Goal: Information Seeking & Learning: Learn about a topic

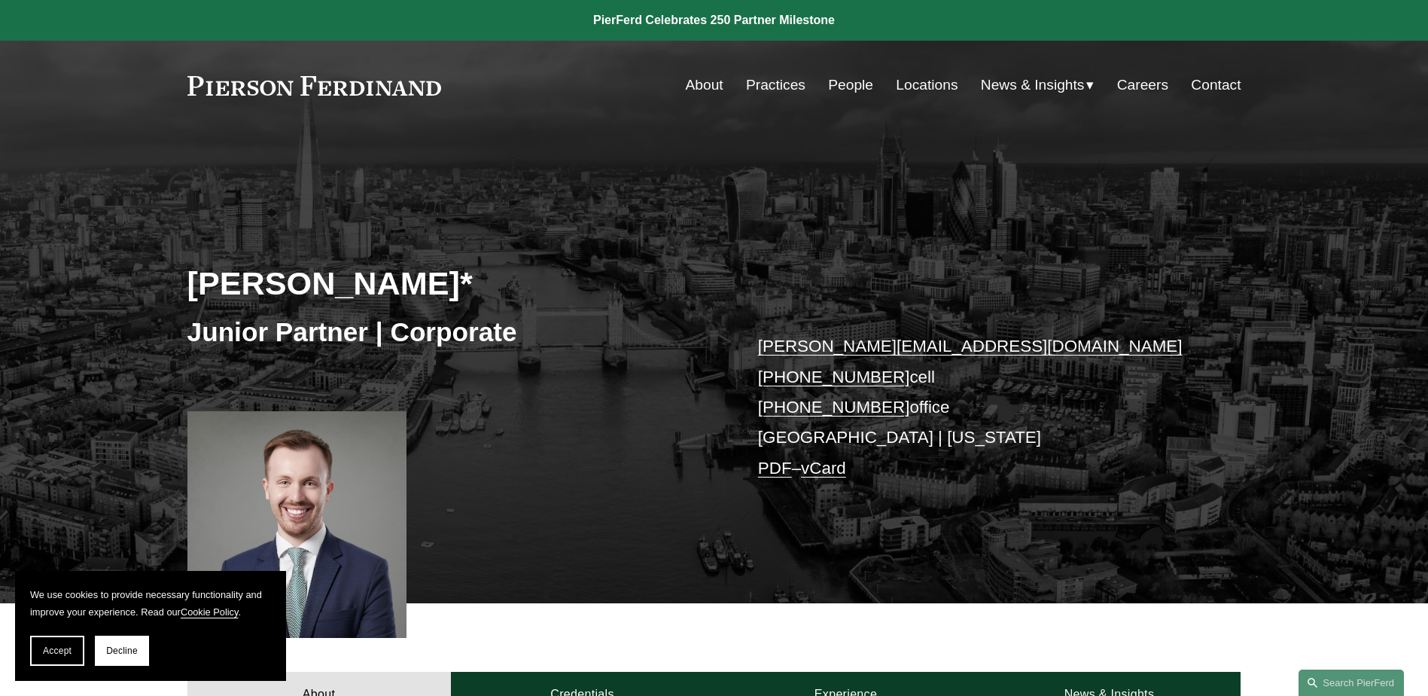
scroll to position [376, 0]
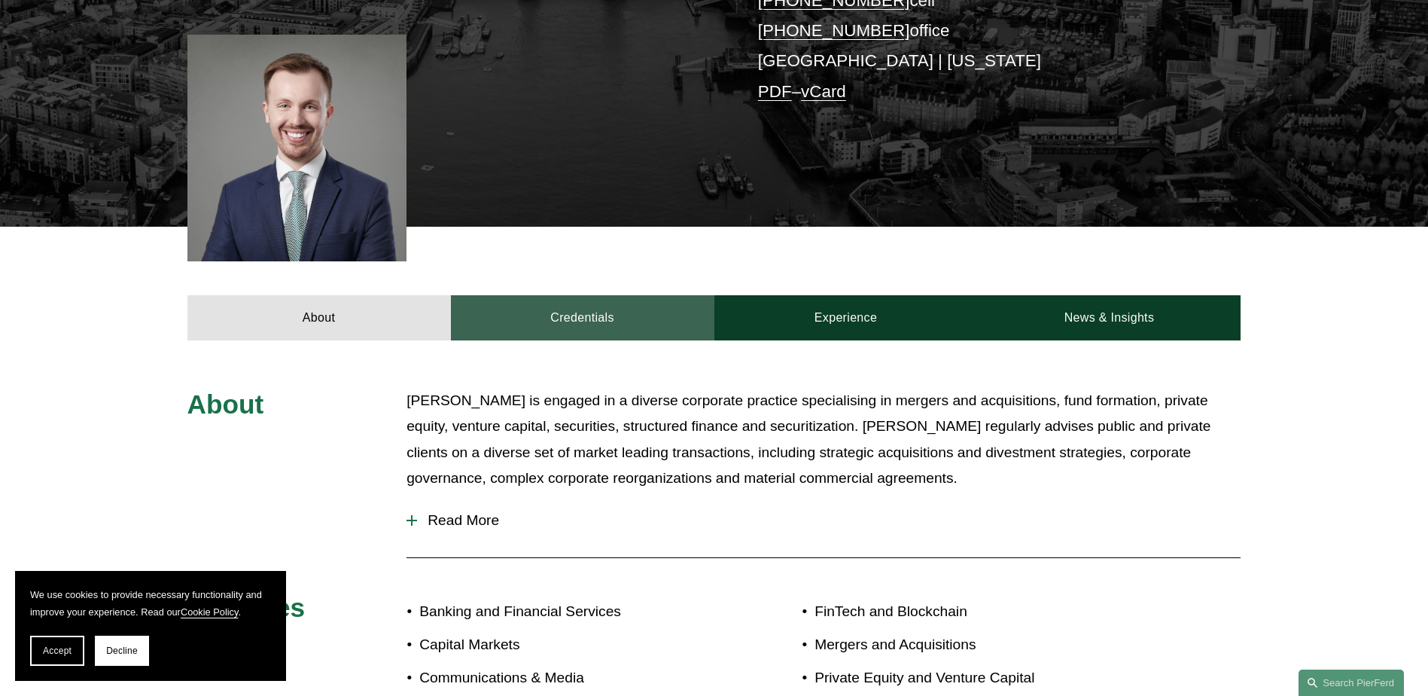
click at [589, 323] on link "Credentials" at bounding box center [582, 317] width 263 height 45
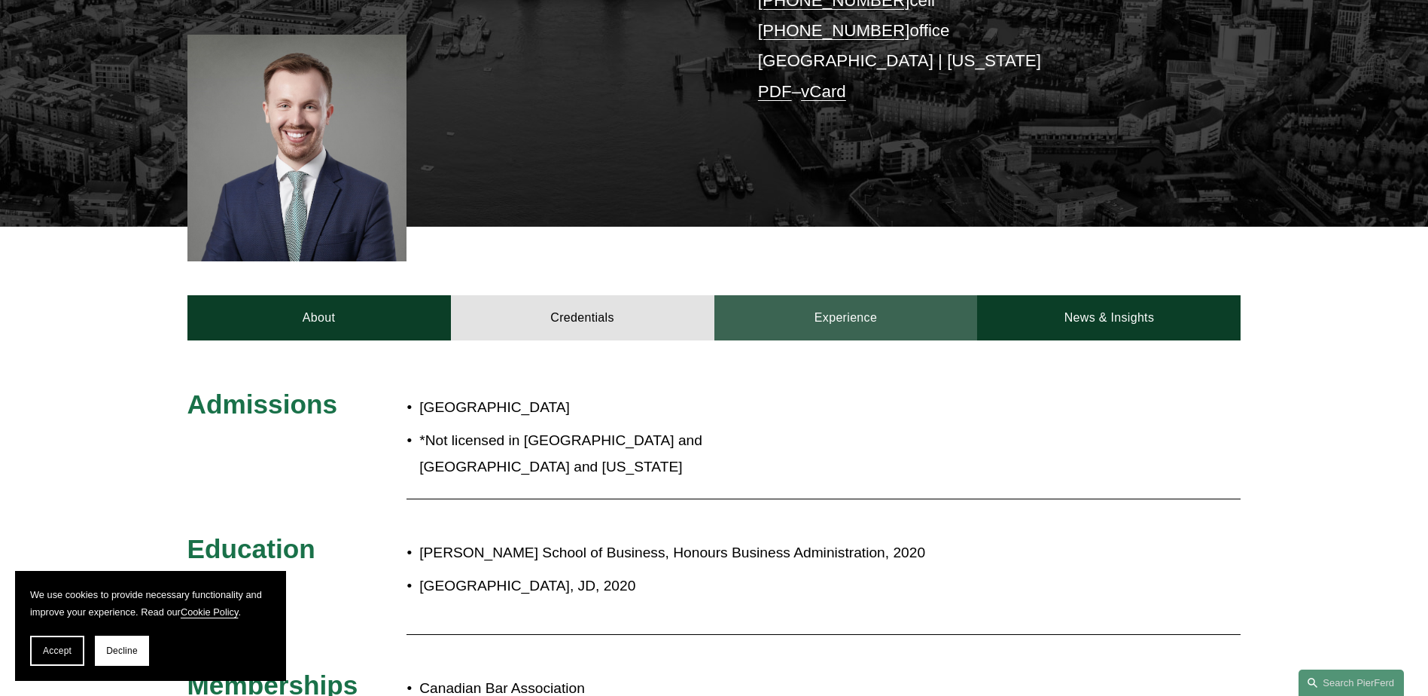
click at [845, 328] on link "Experience" at bounding box center [845, 317] width 263 height 45
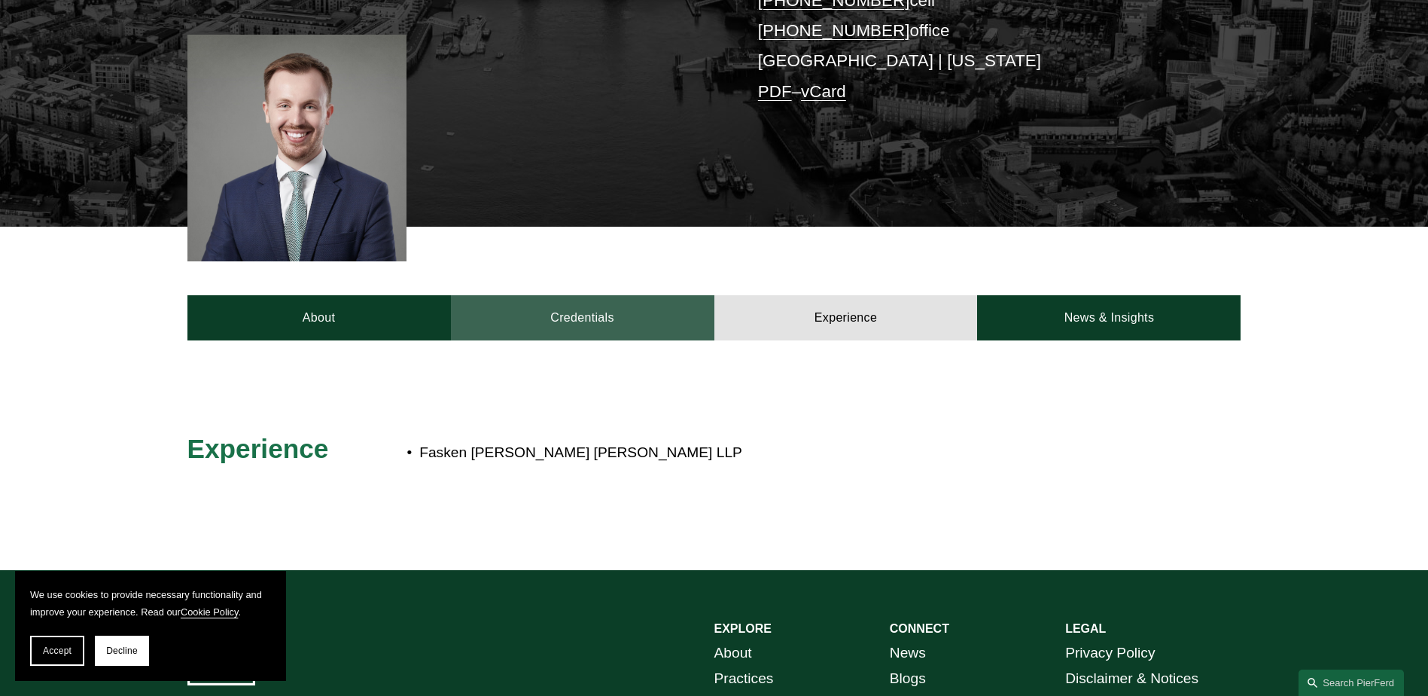
click at [608, 324] on link "Credentials" at bounding box center [582, 317] width 263 height 45
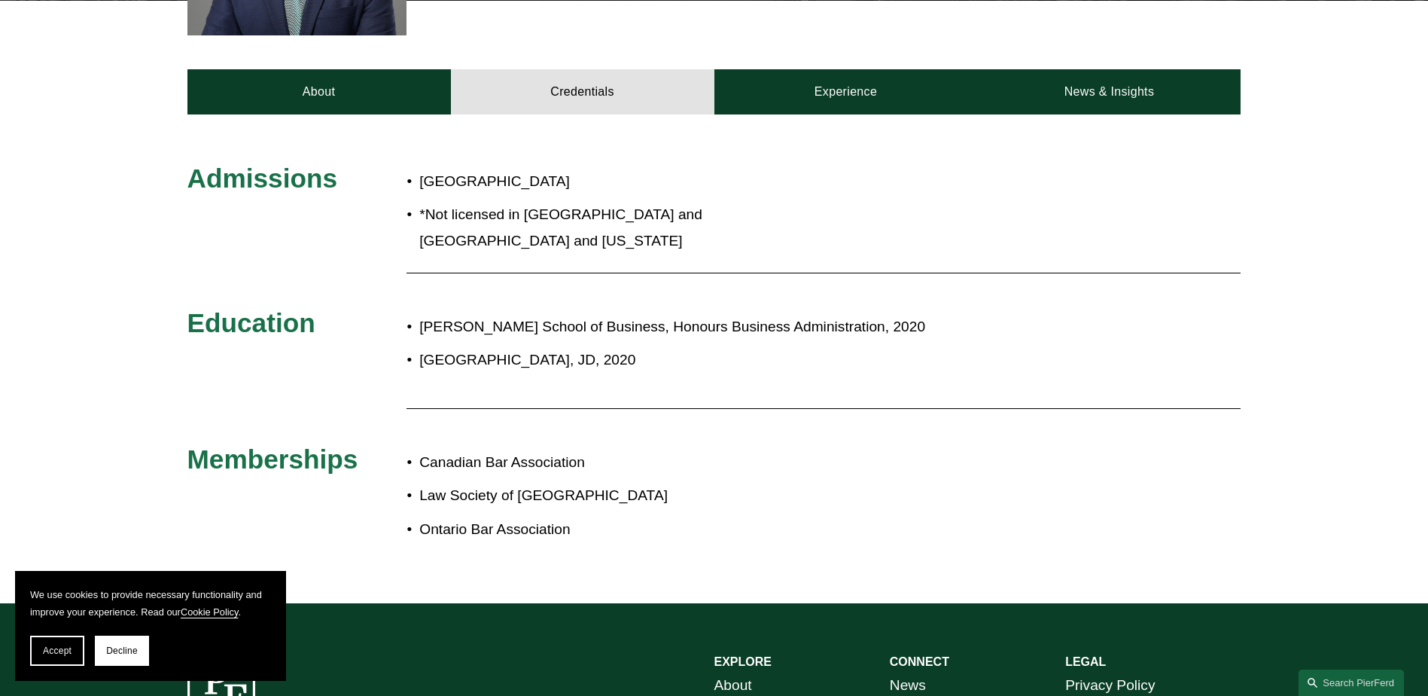
scroll to position [0, 0]
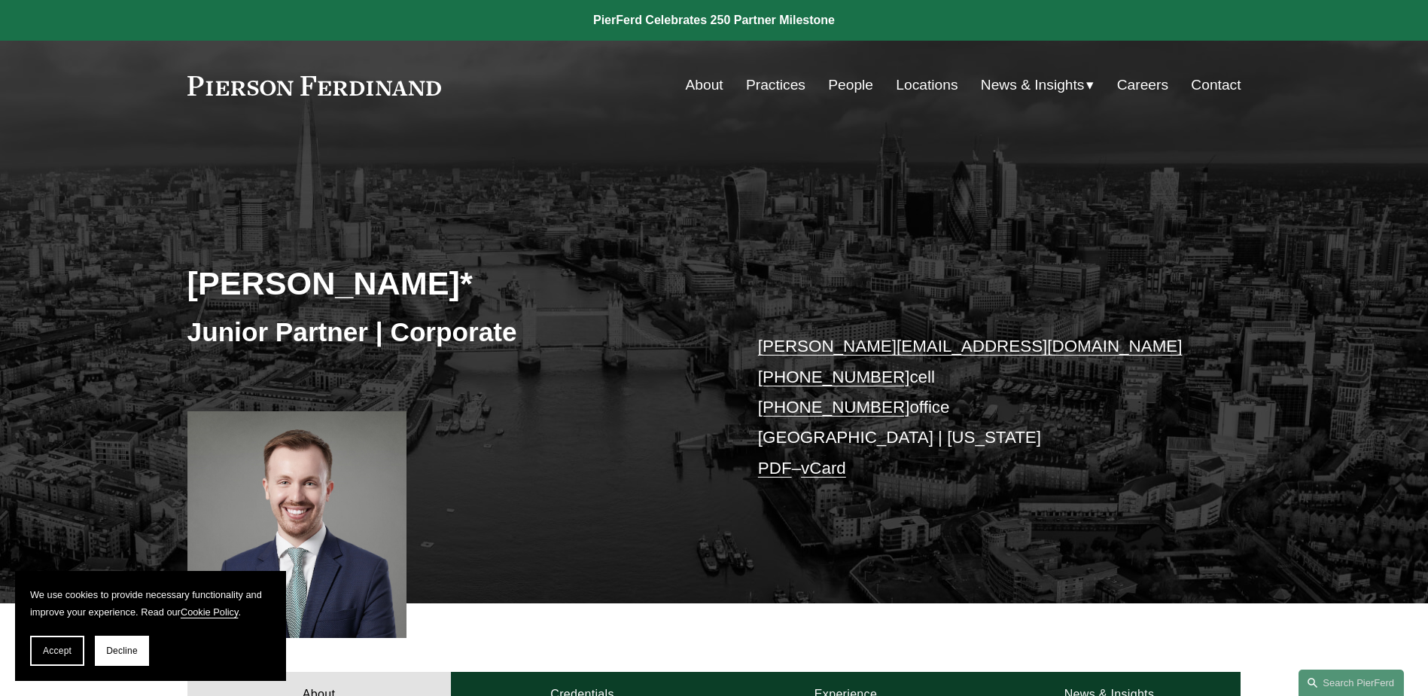
scroll to position [602, 0]
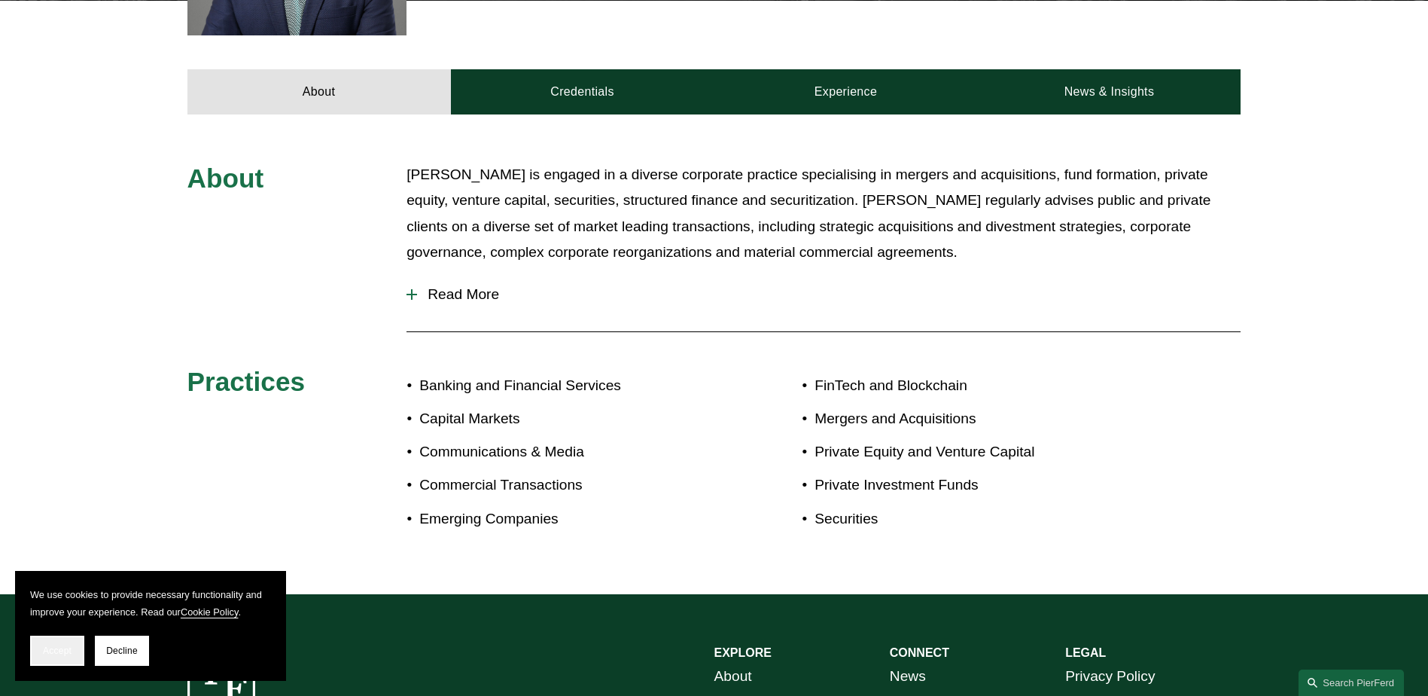
click at [52, 647] on span "Accept" at bounding box center [57, 650] width 29 height 11
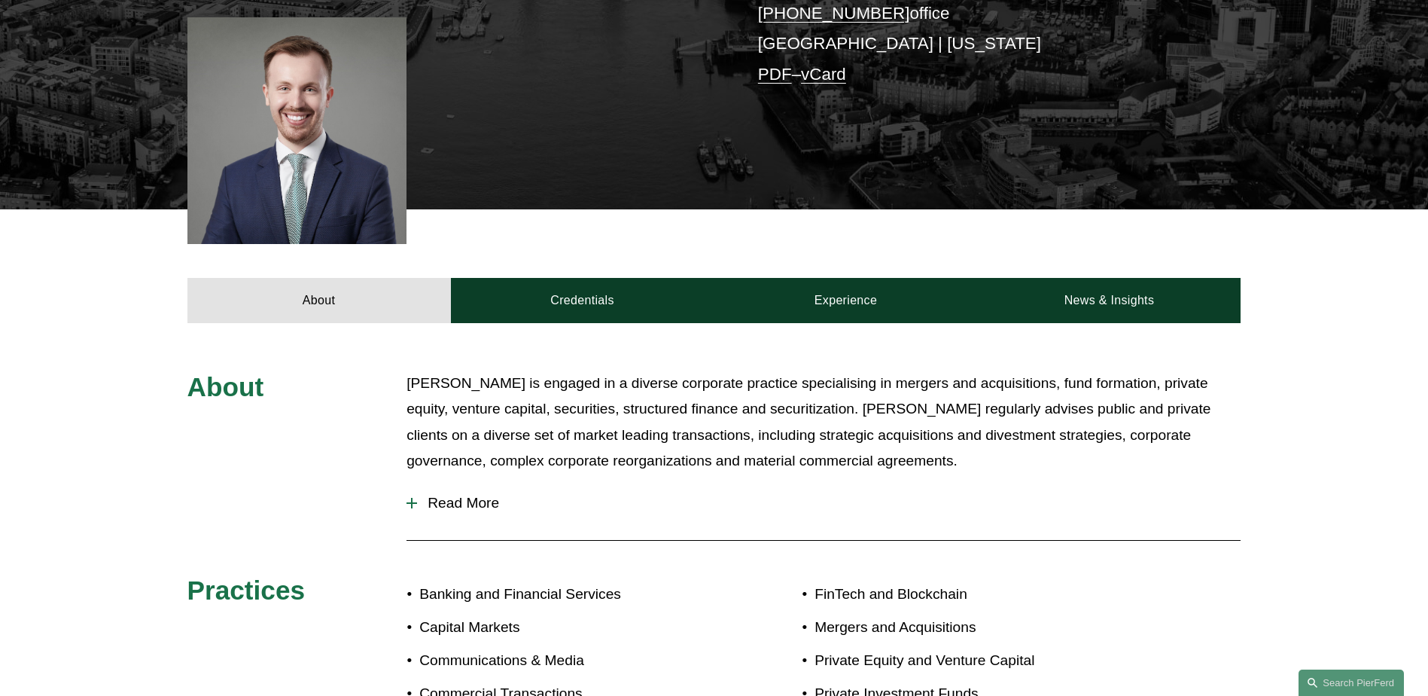
scroll to position [770, 0]
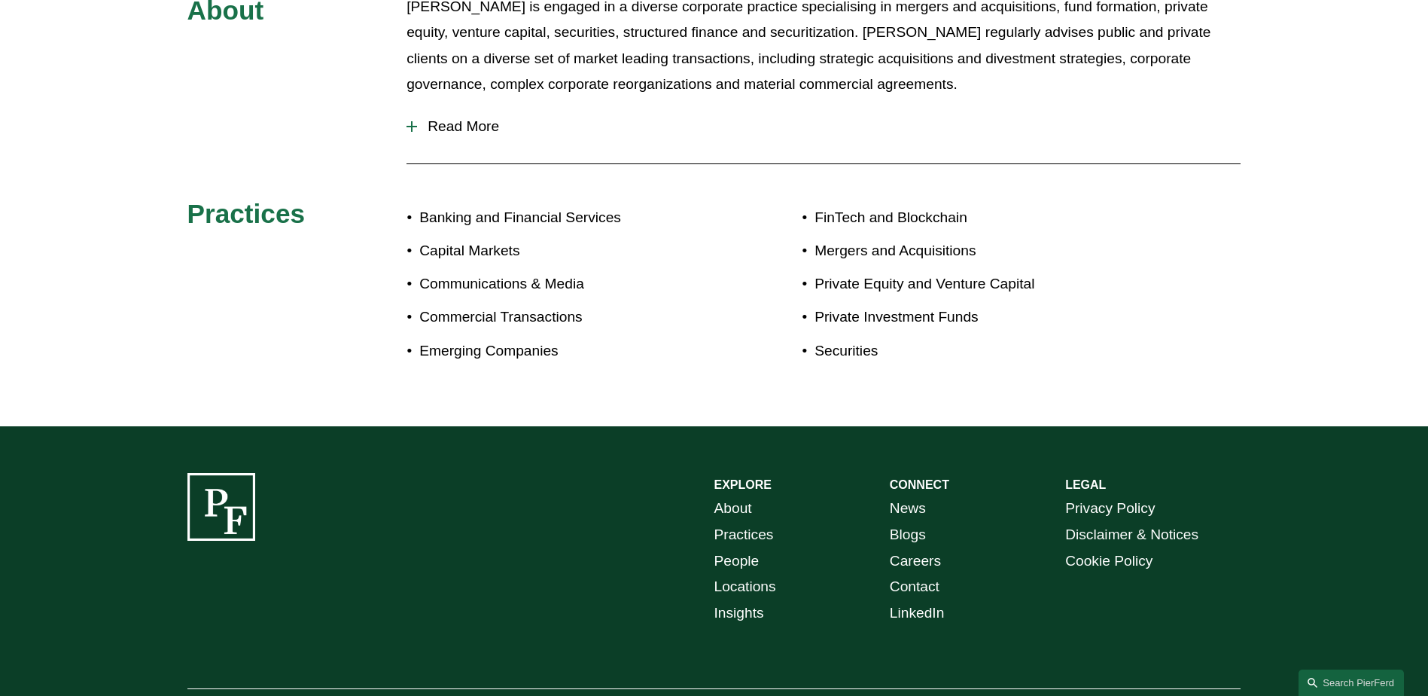
click at [446, 123] on span "Read More" at bounding box center [829, 126] width 824 height 17
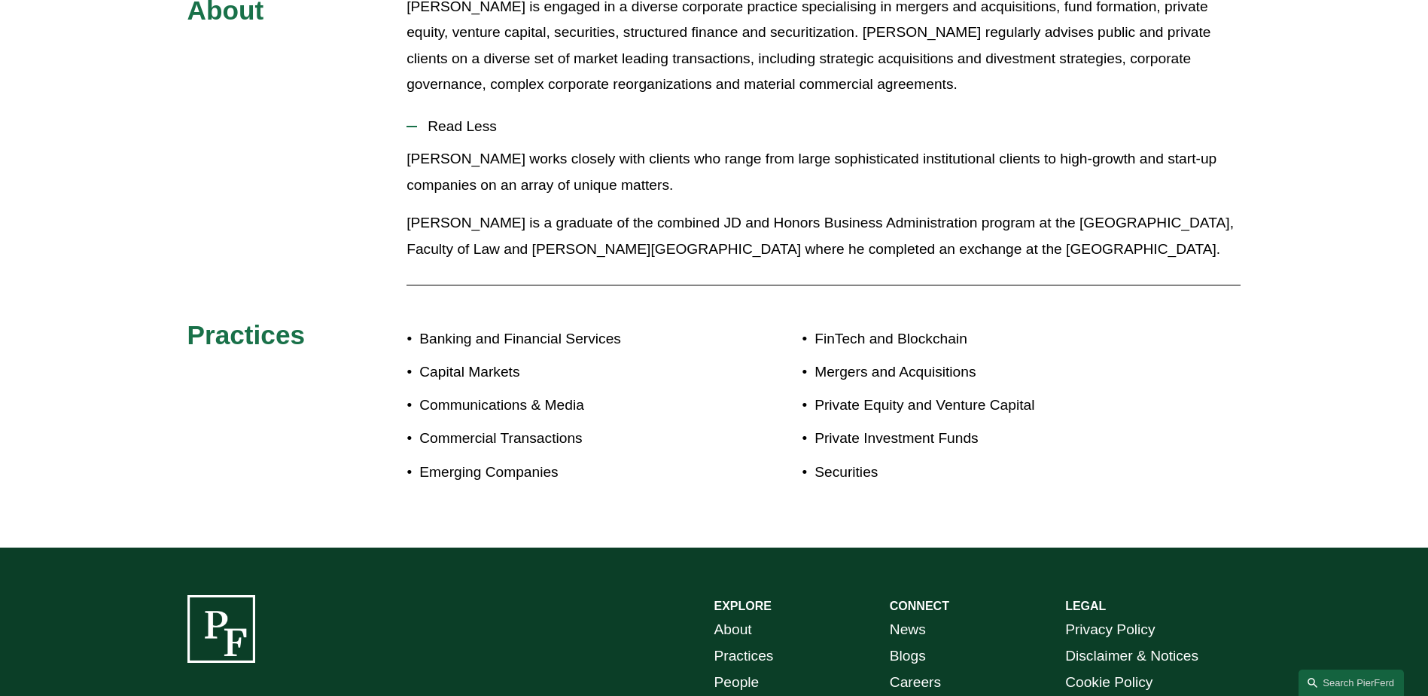
scroll to position [394, 0]
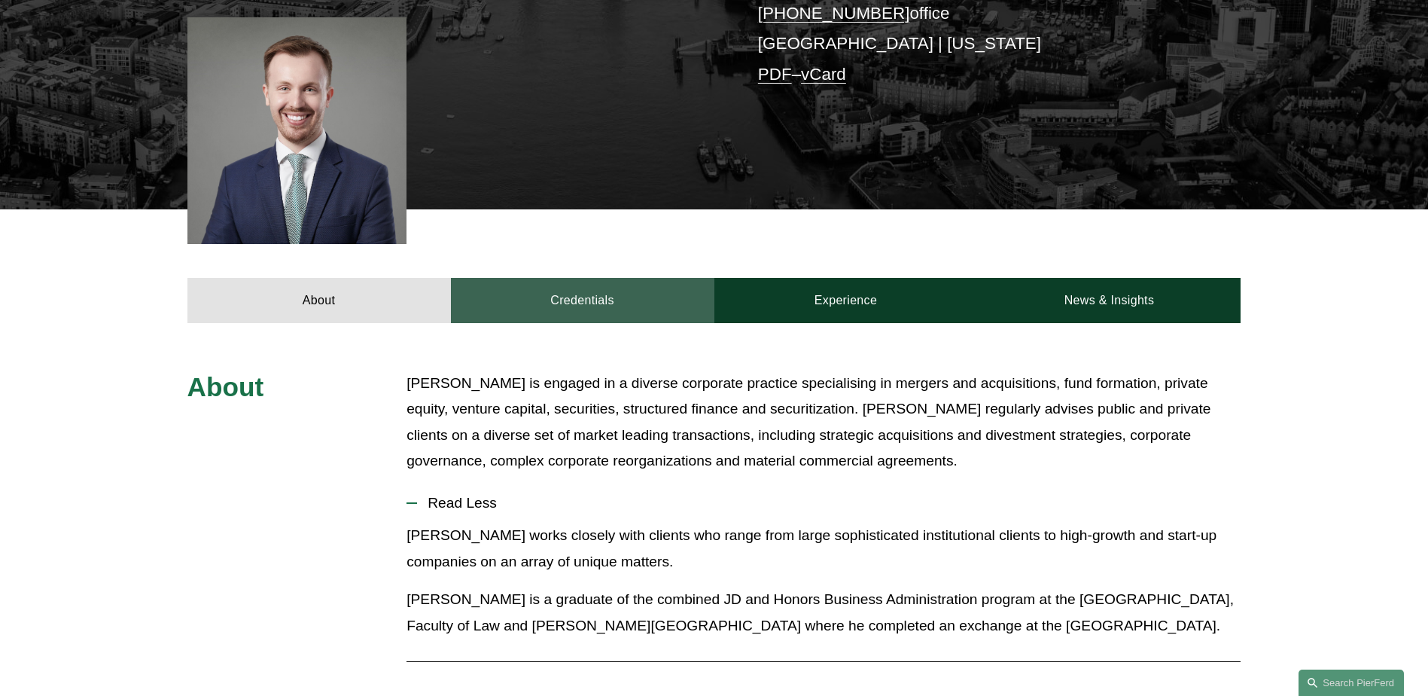
drag, startPoint x: 591, startPoint y: 303, endPoint x: 694, endPoint y: 316, distance: 104.0
click at [591, 303] on link "Credentials" at bounding box center [582, 300] width 263 height 45
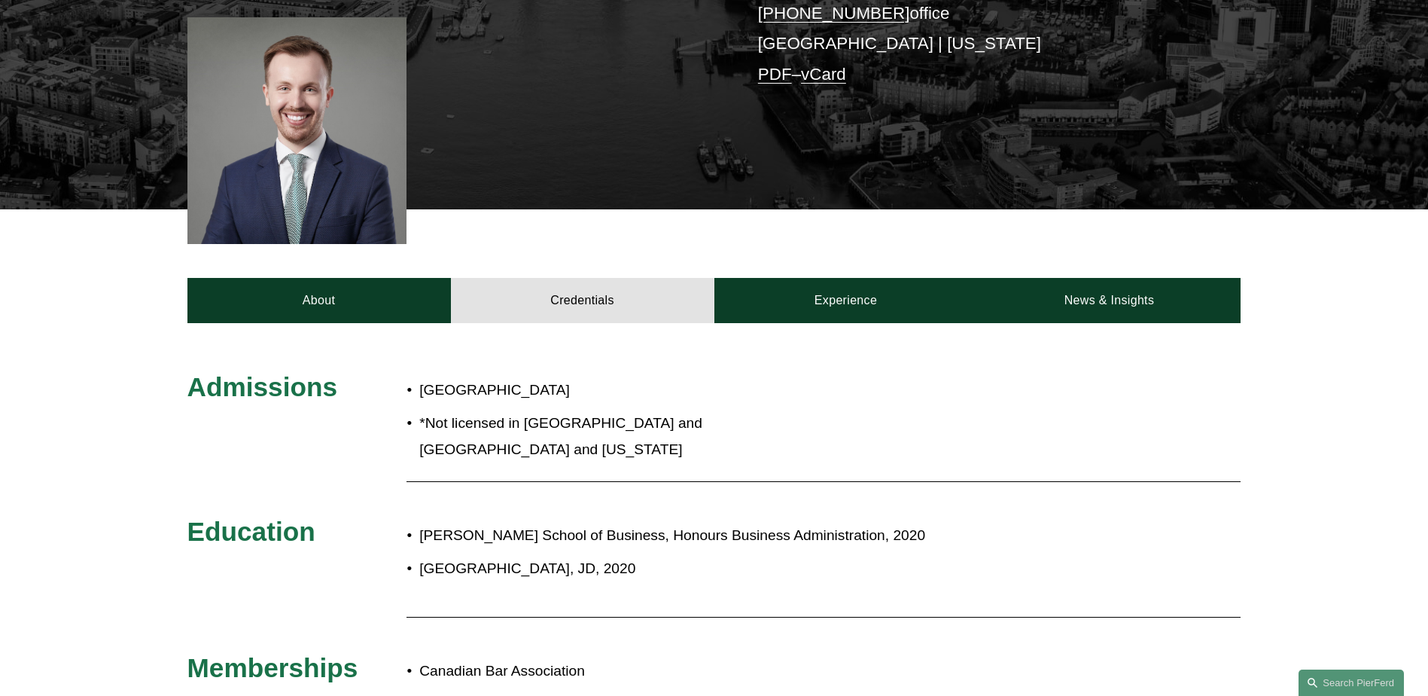
drag, startPoint x: 839, startPoint y: 330, endPoint x: 866, endPoint y: 329, distance: 27.9
click at [840, 330] on div "Admissions Ontario *Not licensed in England and Wales and New York Education Ri…" at bounding box center [714, 567] width 1428 height 489
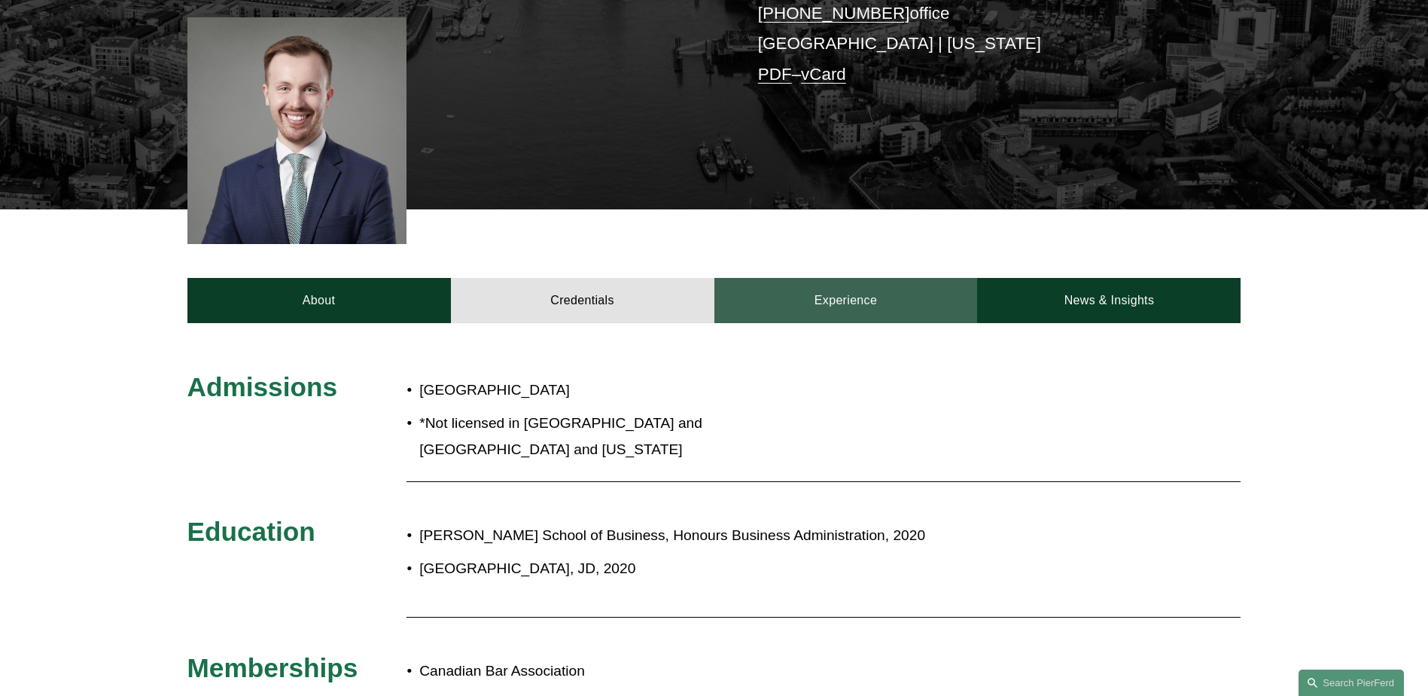
click at [909, 319] on link "Experience" at bounding box center [845, 300] width 263 height 45
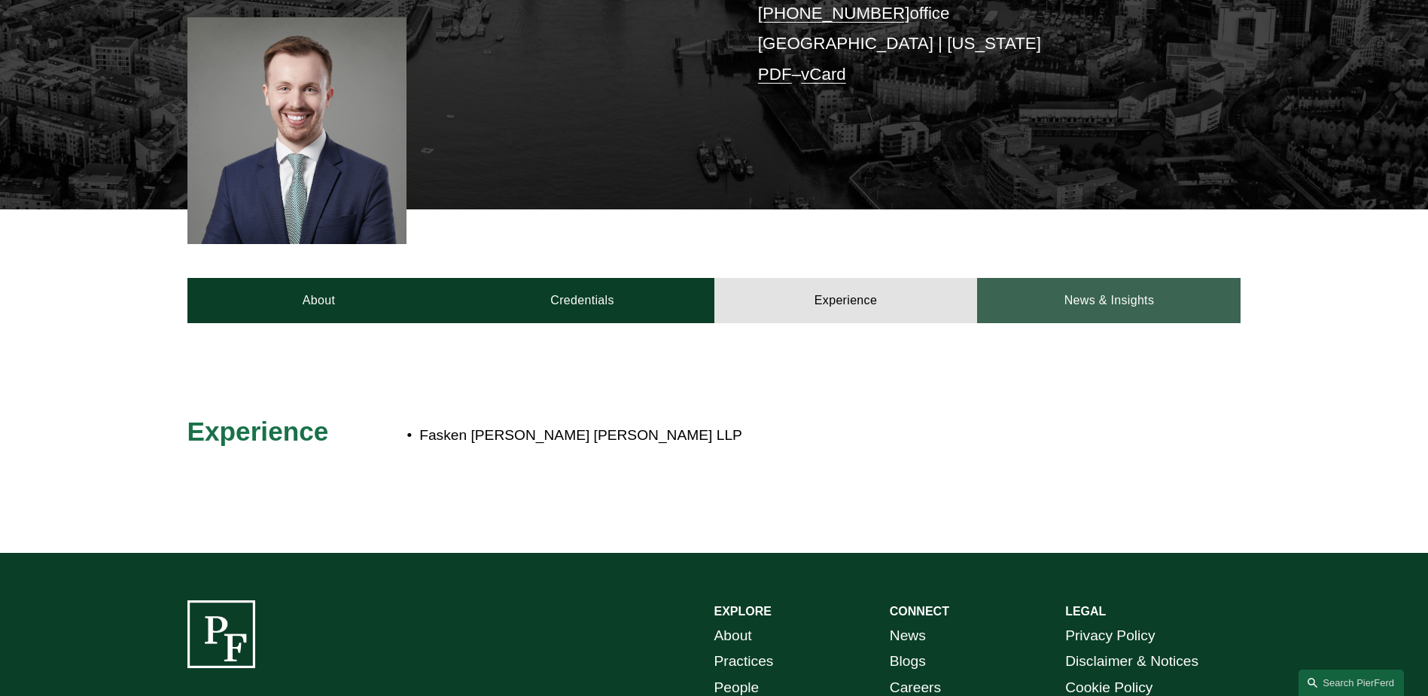
click at [1024, 321] on link "News & Insights" at bounding box center [1108, 300] width 263 height 45
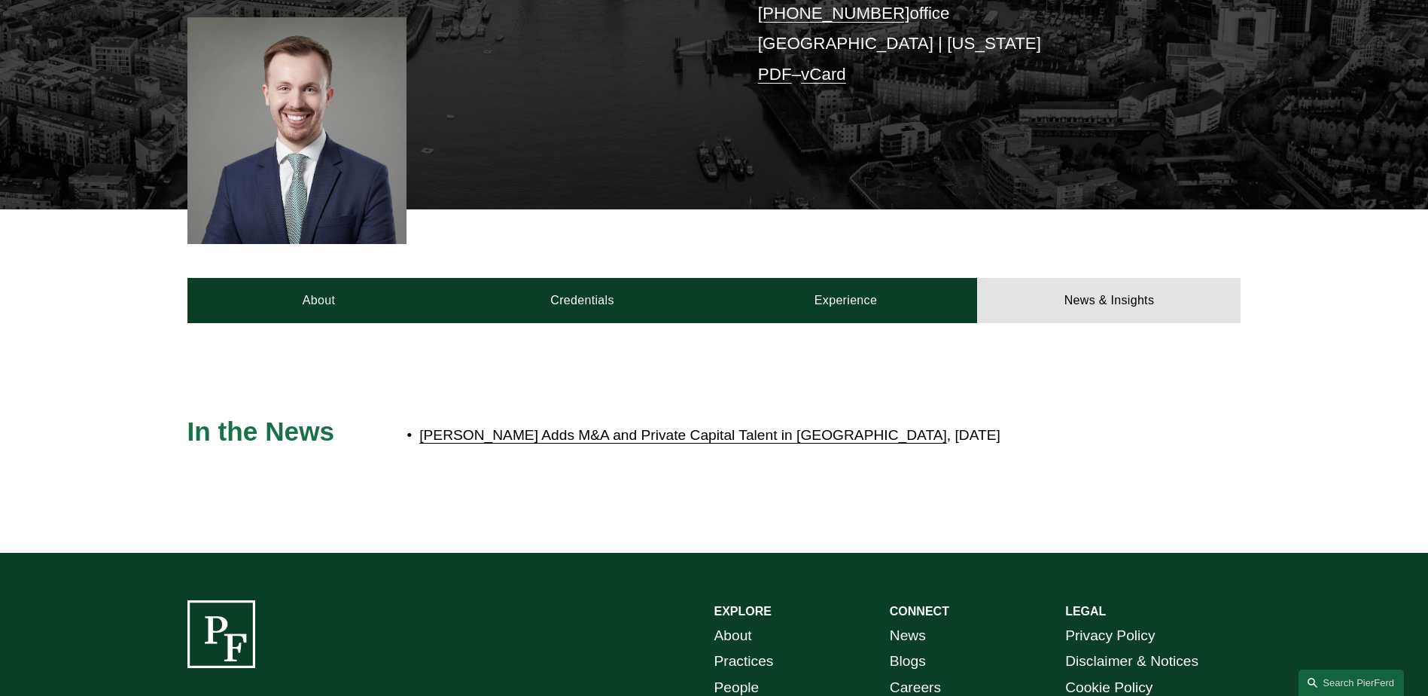
click at [570, 435] on link "[PERSON_NAME] Adds M&A and Private Capital Talent in [GEOGRAPHIC_DATA]" at bounding box center [683, 435] width 528 height 16
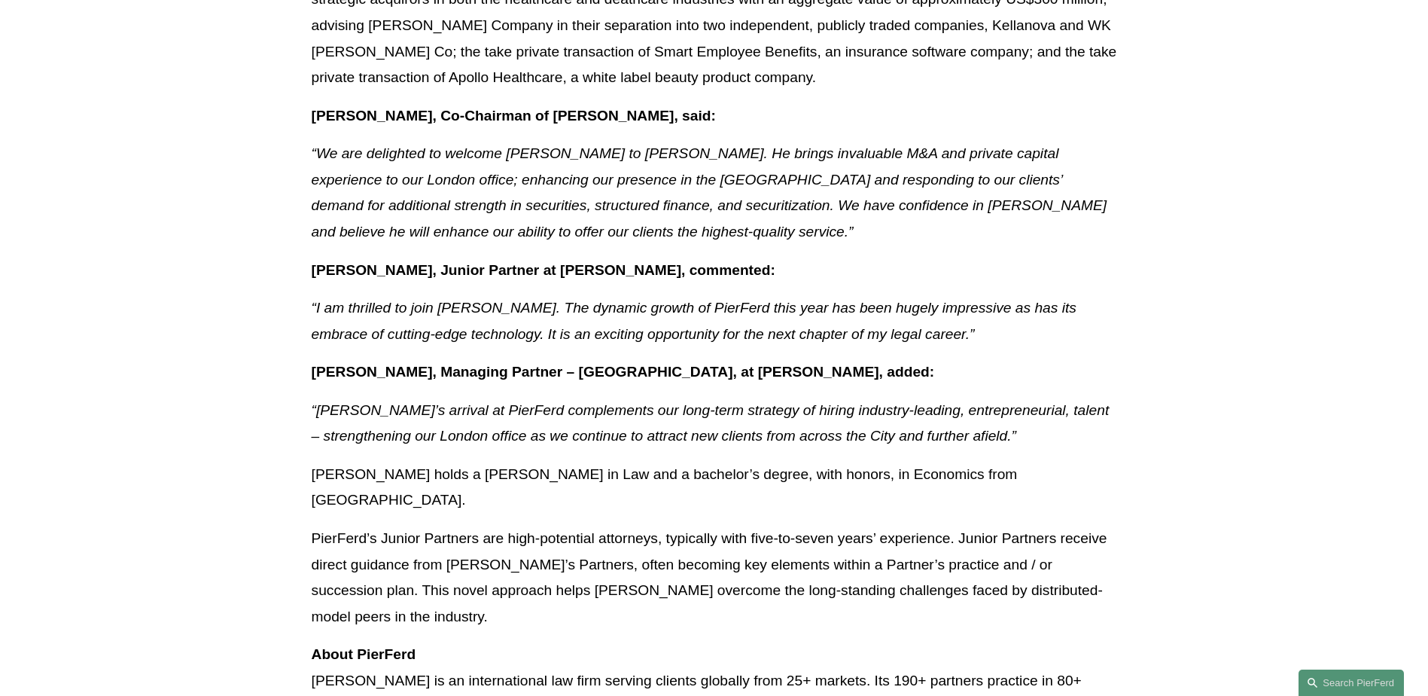
scroll to position [903, 0]
